Goal: Task Accomplishment & Management: Use online tool/utility

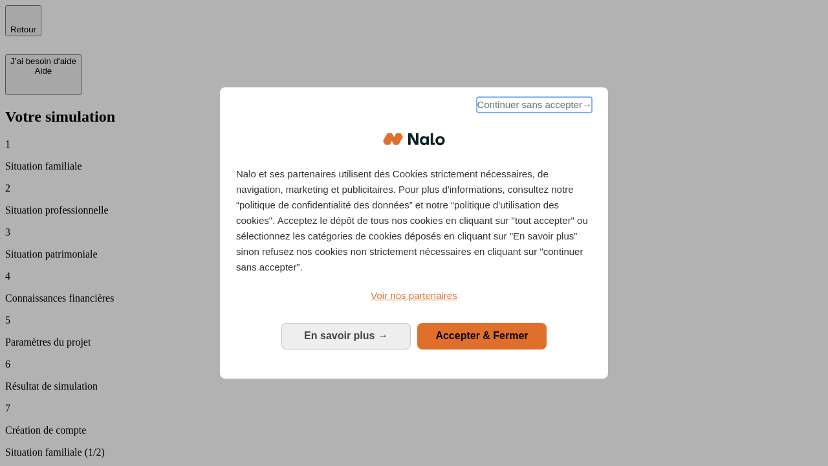
click at [533, 107] on span "Continuer sans accepter →" at bounding box center [534, 105] width 115 height 16
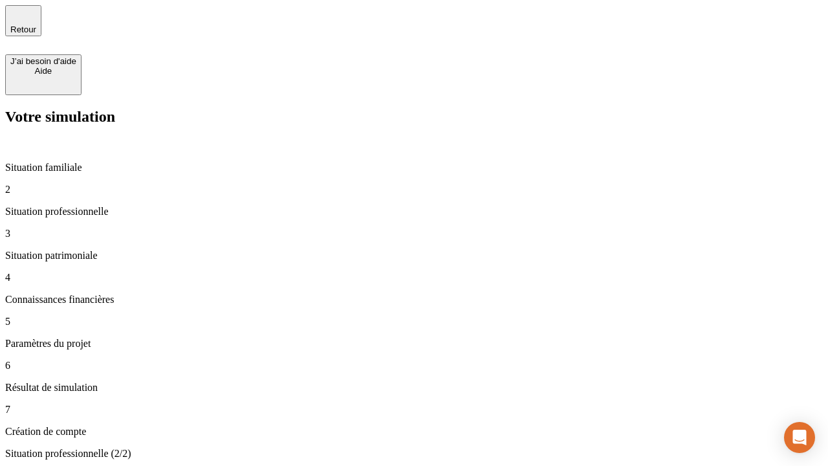
type input "30 000"
type input "0"
type input "1 000"
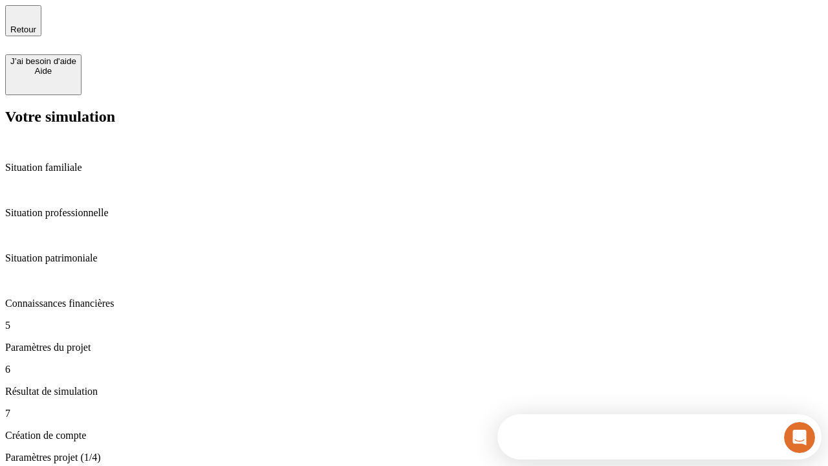
type input "40"
type input "64"
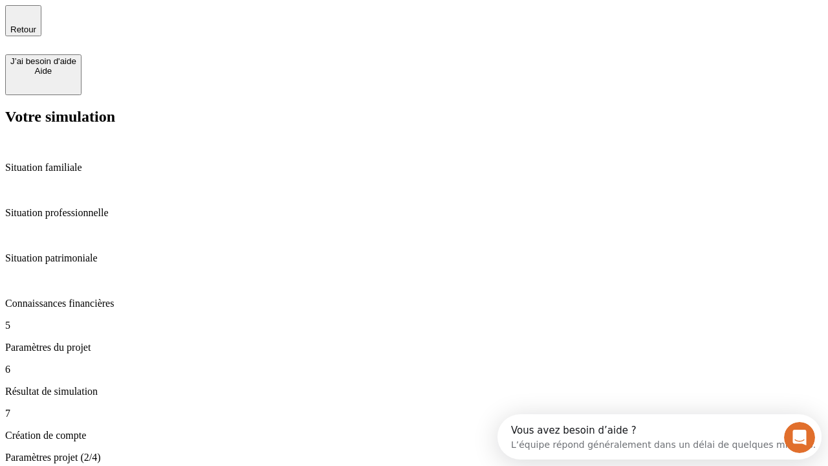
type input "200 000"
type input "640"
